Goal: Information Seeking & Learning: Learn about a topic

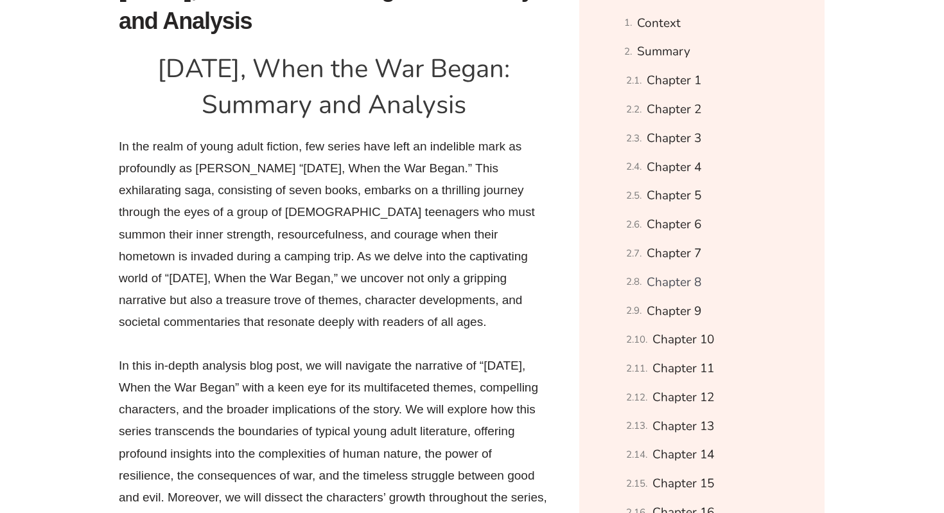
scroll to position [755, 0]
click at [655, 206] on link "Chapter 5" at bounding box center [674, 195] width 55 height 22
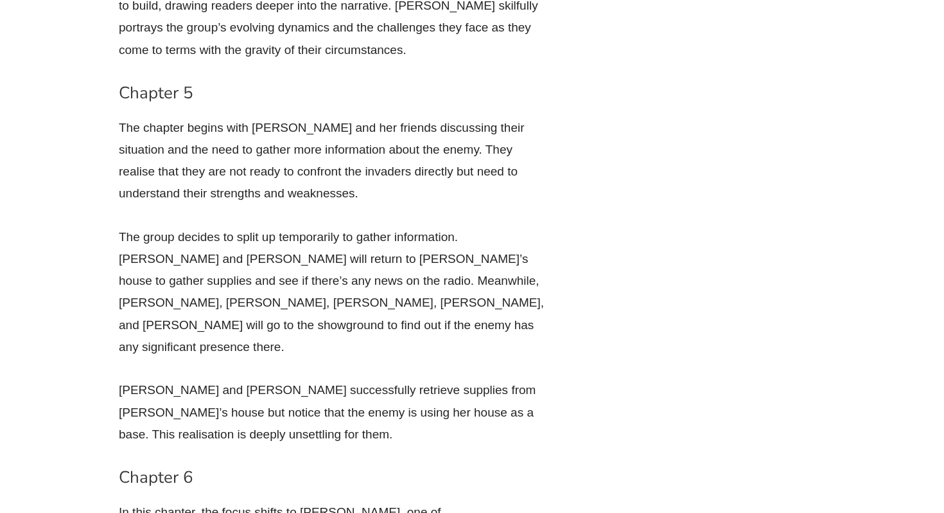
scroll to position [4741, 0]
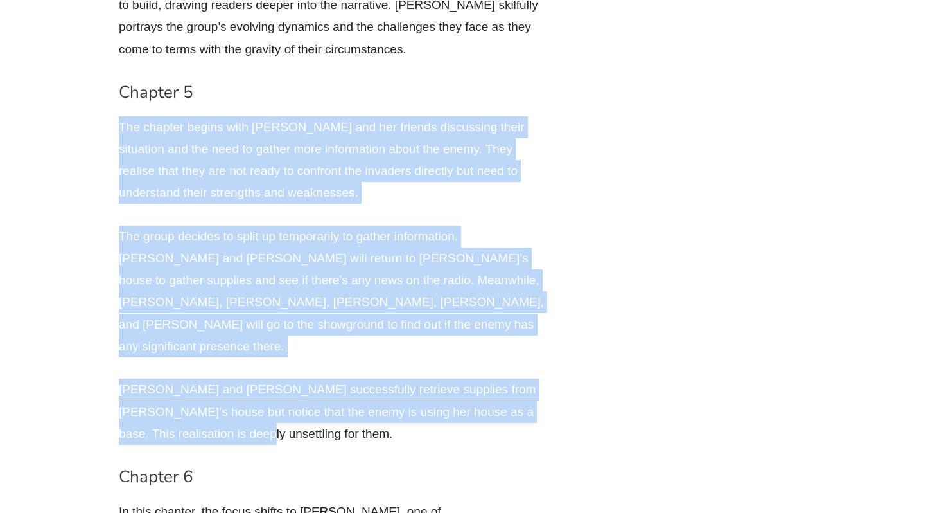
drag, startPoint x: 120, startPoint y: 49, endPoint x: 212, endPoint y: 308, distance: 275.3
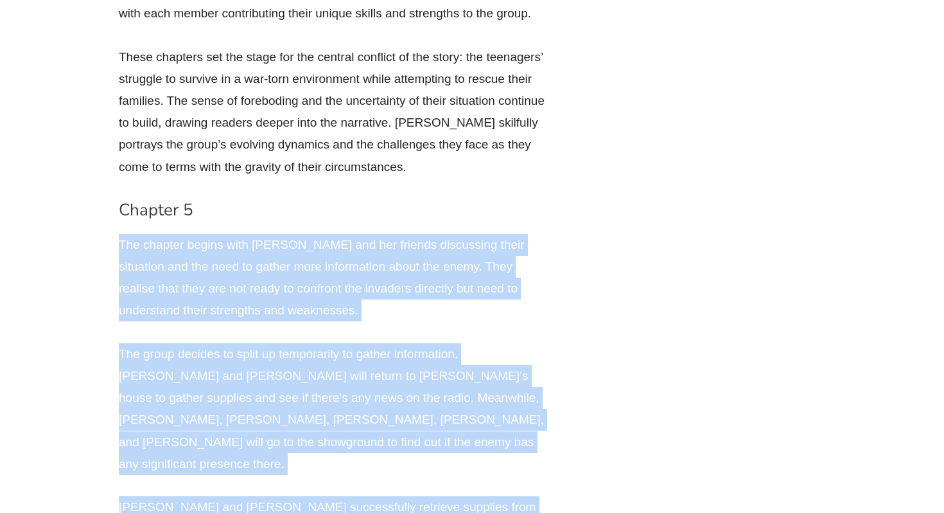
scroll to position [4623, 0]
click at [181, 235] on p "The chapter begins with [PERSON_NAME] and her friends discussing their situatio…" at bounding box center [334, 279] width 430 height 88
drag, startPoint x: 127, startPoint y: 164, endPoint x: 190, endPoint y: 423, distance: 265.8
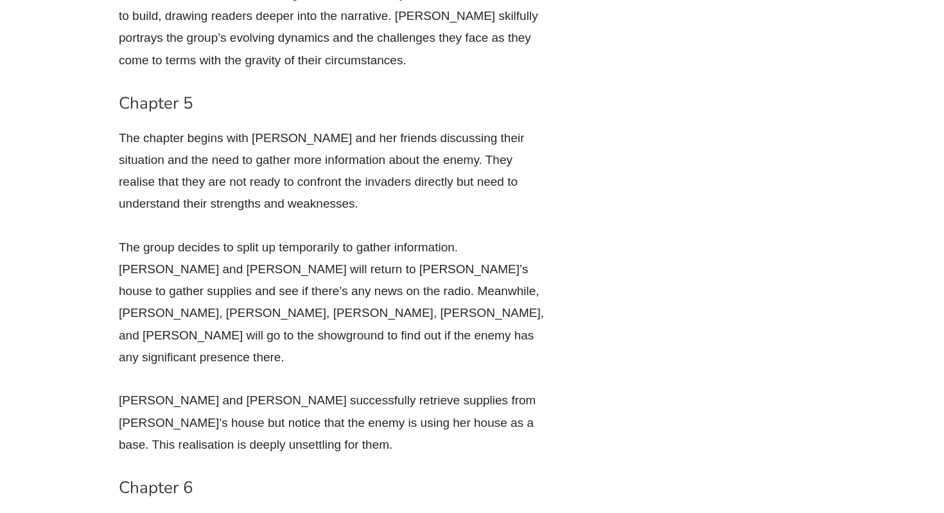
scroll to position [4730, 0]
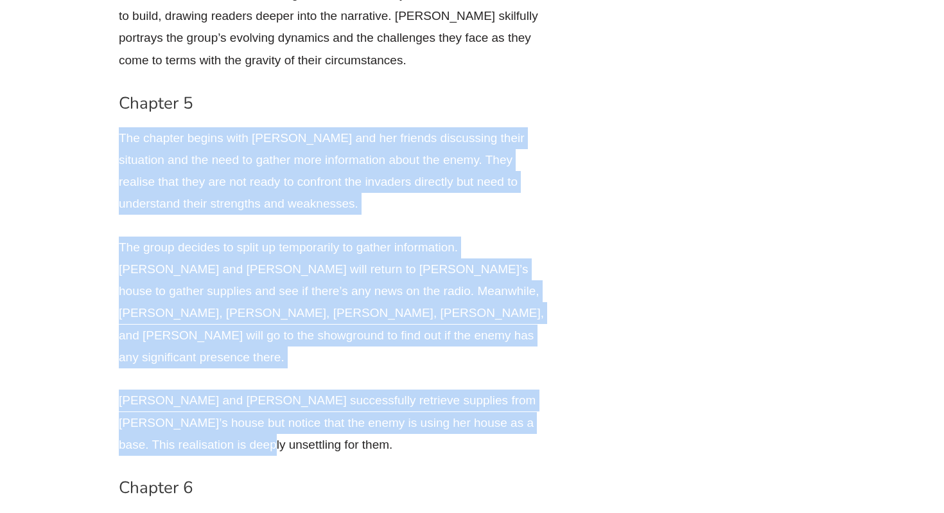
drag, startPoint x: 152, startPoint y: 329, endPoint x: 109, endPoint y: 53, distance: 279.6
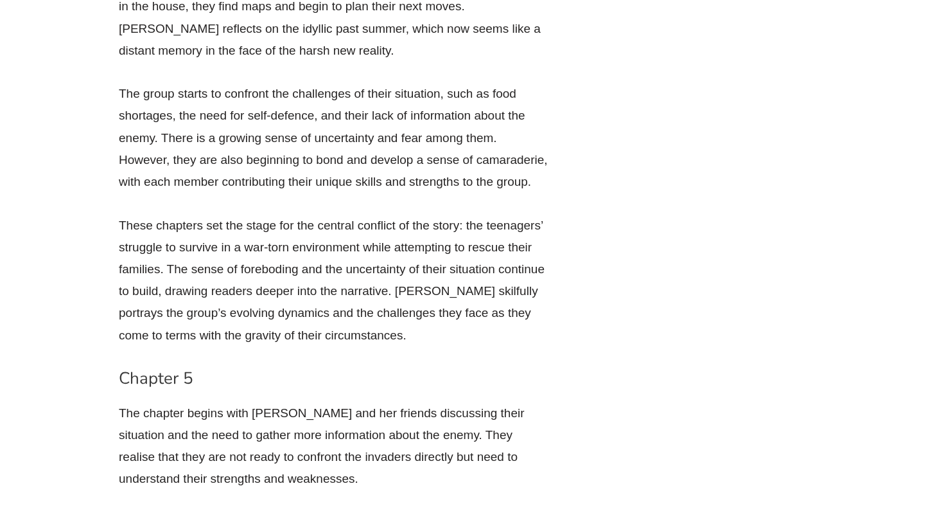
click at [167, 262] on p "These chapters set the stage for the central conflict of the story: the teenage…" at bounding box center [334, 281] width 430 height 132
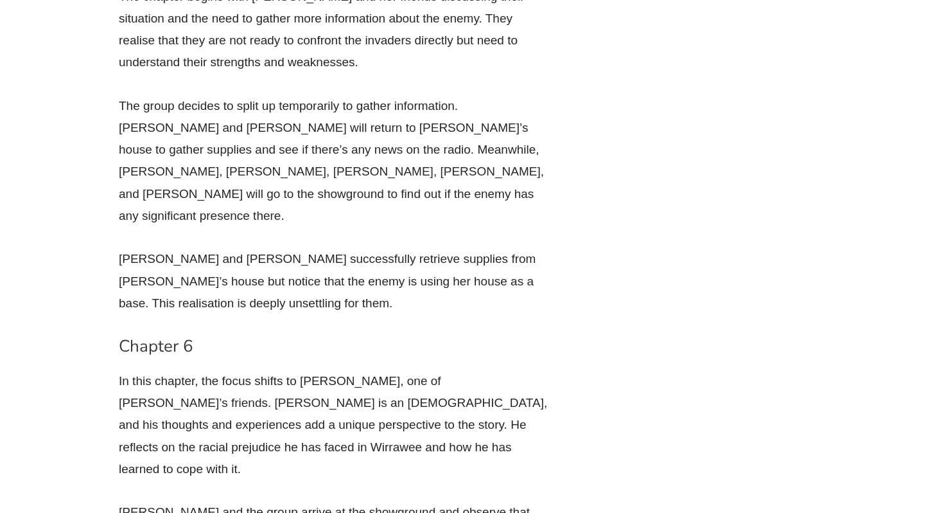
scroll to position [4865, 0]
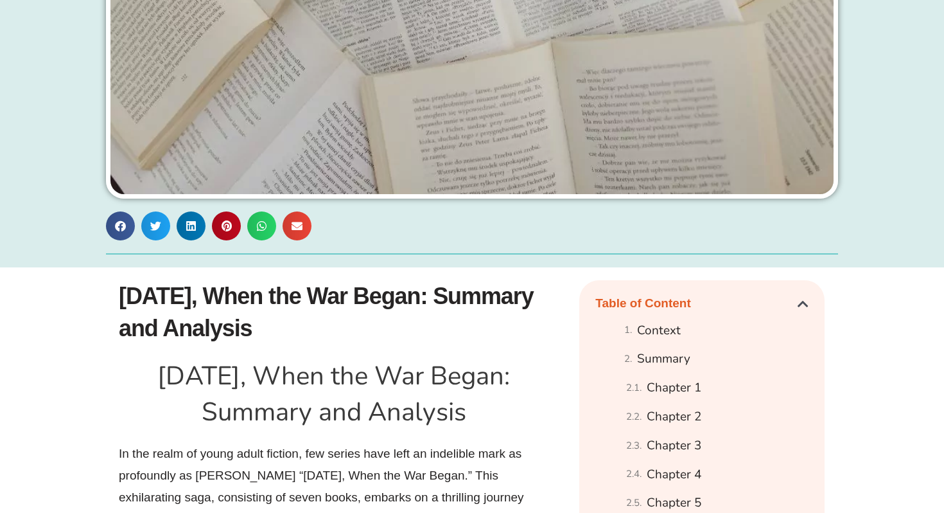
scroll to position [466, 0]
